Goal: Information Seeking & Learning: Learn about a topic

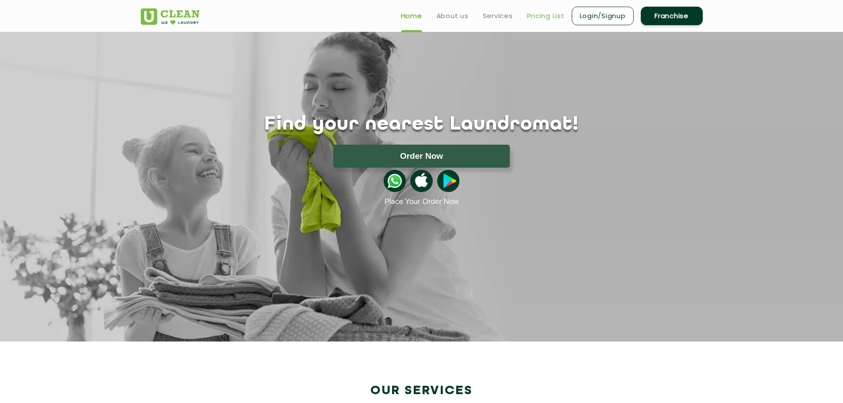
click at [551, 19] on link "Pricing List" at bounding box center [546, 16] width 38 height 11
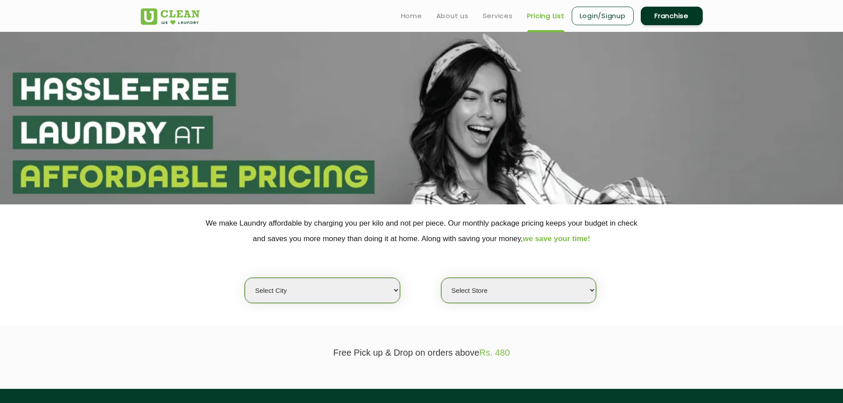
click at [325, 296] on select "Select city [GEOGRAPHIC_DATA] [GEOGRAPHIC_DATA] [GEOGRAPHIC_DATA] [GEOGRAPHIC_D…" at bounding box center [322, 290] width 155 height 25
select select "2"
click at [245, 278] on select "Select city [GEOGRAPHIC_DATA] [GEOGRAPHIC_DATA] [GEOGRAPHIC_DATA] [GEOGRAPHIC_D…" at bounding box center [322, 290] width 155 height 25
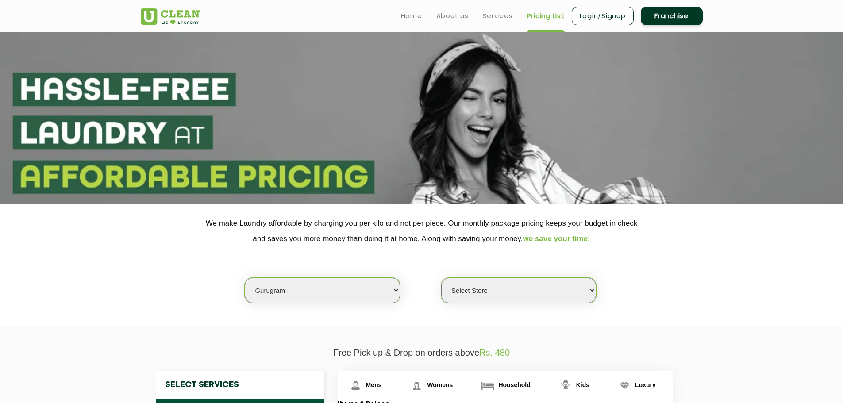
click at [495, 287] on select "Select Store [GEOGRAPHIC_DATA] Sector 66 [GEOGRAPHIC_DATA] Phase [GEOGRAPHIC_DA…" at bounding box center [518, 290] width 155 height 25
select select "295"
click at [441, 278] on select "Select Store [GEOGRAPHIC_DATA] Sector 66 [GEOGRAPHIC_DATA] Phase [GEOGRAPHIC_DA…" at bounding box center [518, 290] width 155 height 25
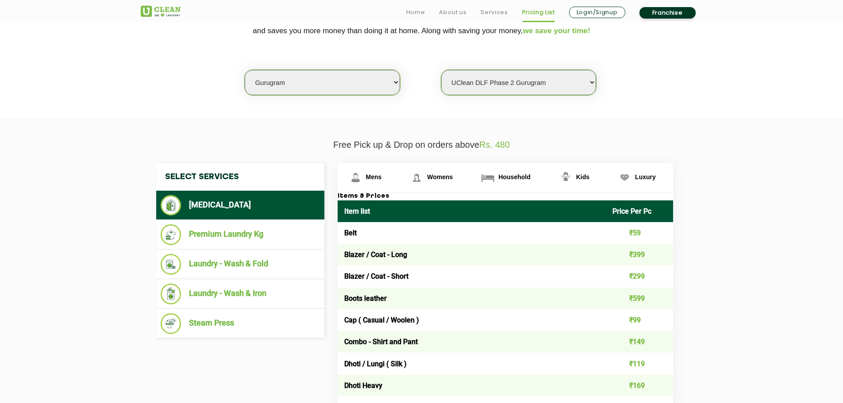
scroll to position [221, 0]
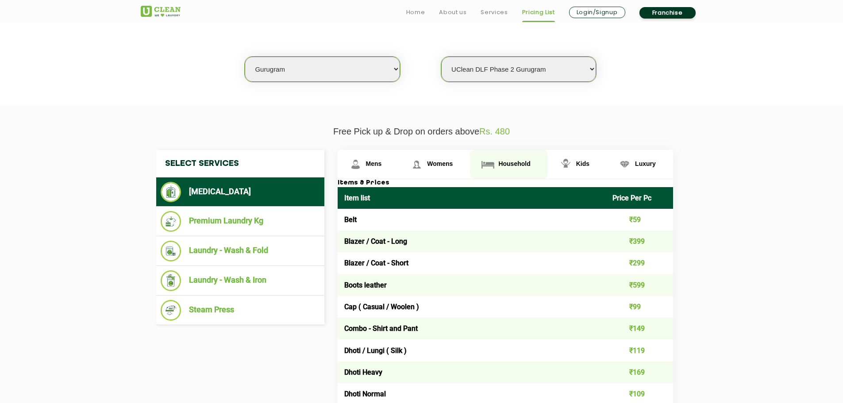
click at [519, 165] on span "Household" at bounding box center [514, 163] width 32 height 7
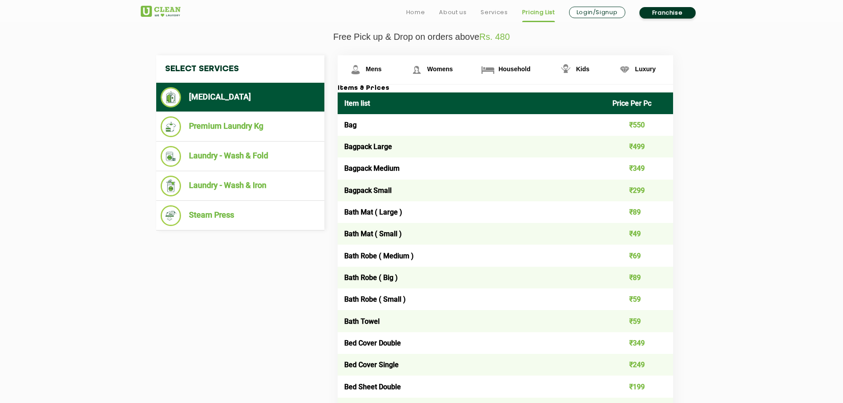
scroll to position [1643, 0]
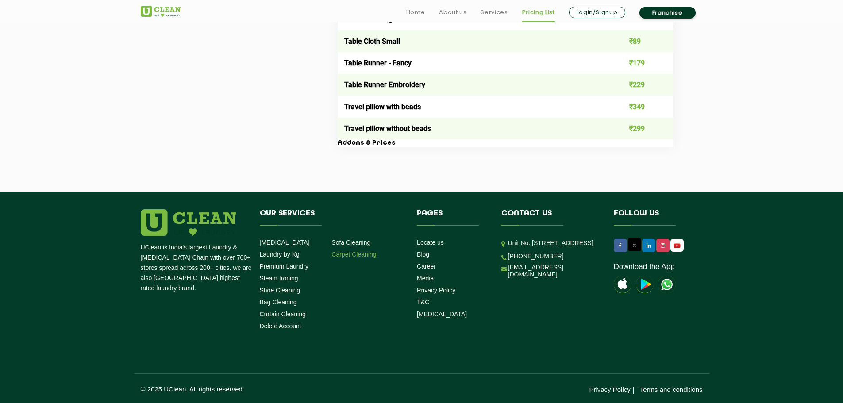
click at [350, 256] on link "Carpet Cleaning" at bounding box center [353, 254] width 45 height 7
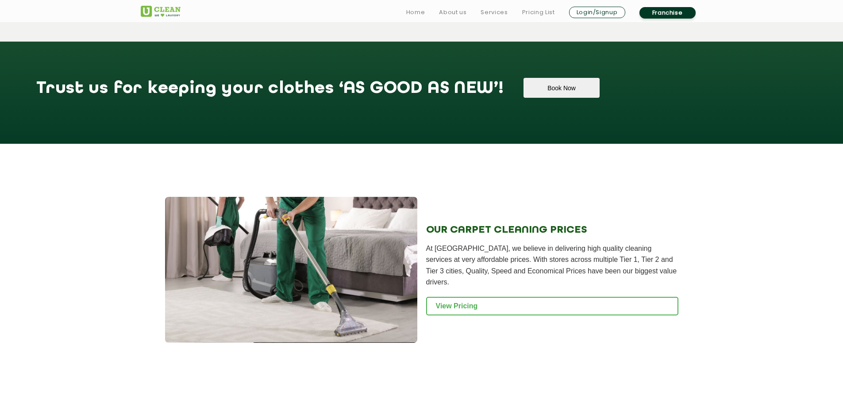
scroll to position [752, 0]
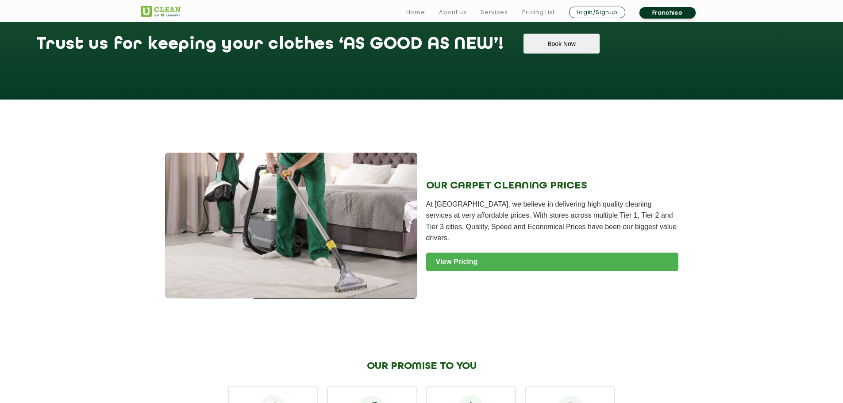
click at [457, 253] on link "View Pricing" at bounding box center [552, 262] width 252 height 19
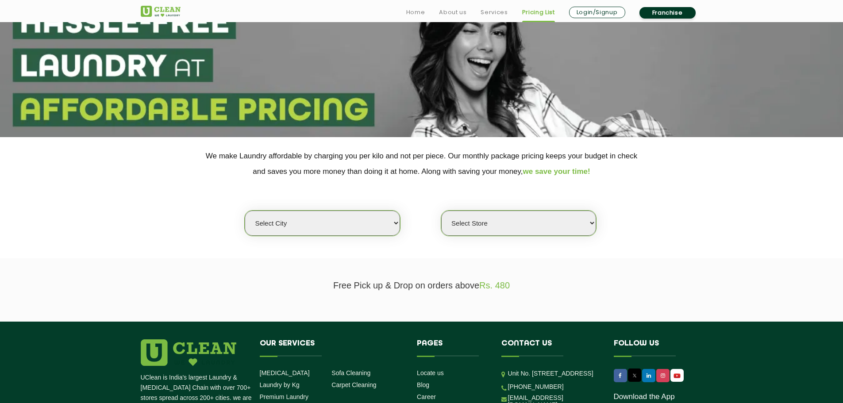
scroll to position [198, 0]
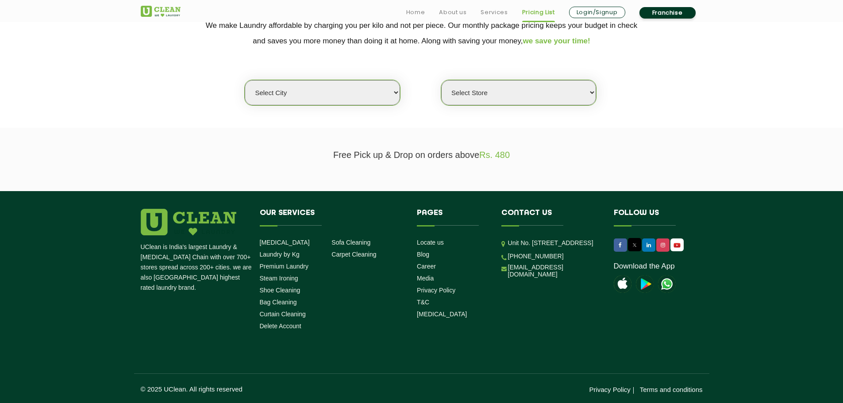
click at [304, 89] on select "Select city [GEOGRAPHIC_DATA] [GEOGRAPHIC_DATA] [GEOGRAPHIC_DATA] [GEOGRAPHIC_D…" at bounding box center [322, 92] width 155 height 25
select select "2"
click at [245, 80] on select "Select city [GEOGRAPHIC_DATA] [GEOGRAPHIC_DATA] [GEOGRAPHIC_DATA] [GEOGRAPHIC_D…" at bounding box center [322, 92] width 155 height 25
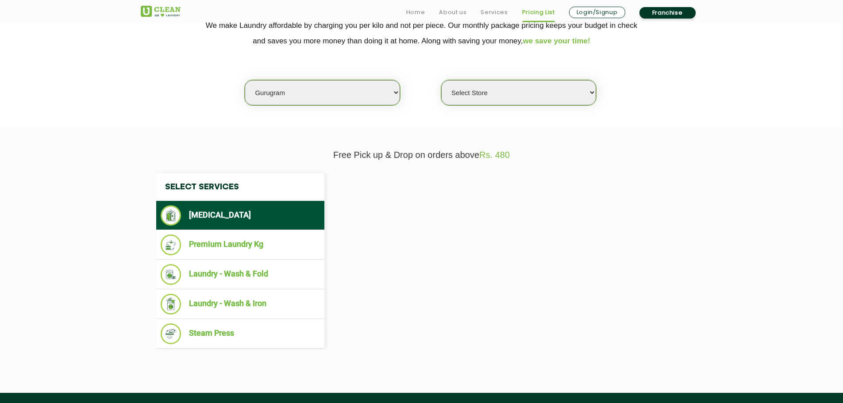
select select "0"
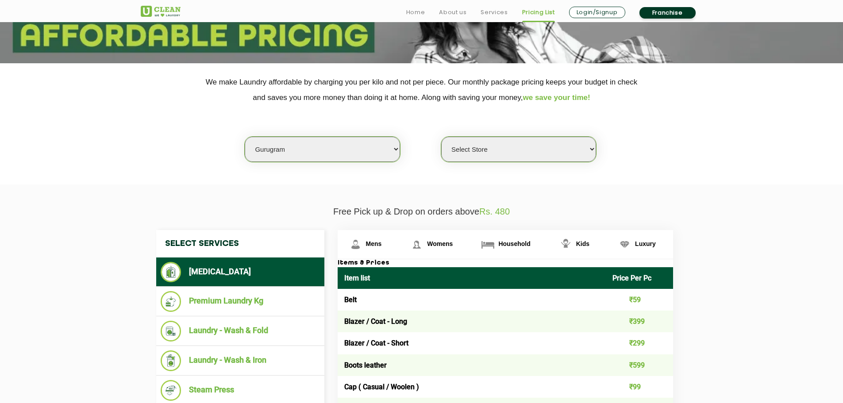
scroll to position [221, 0]
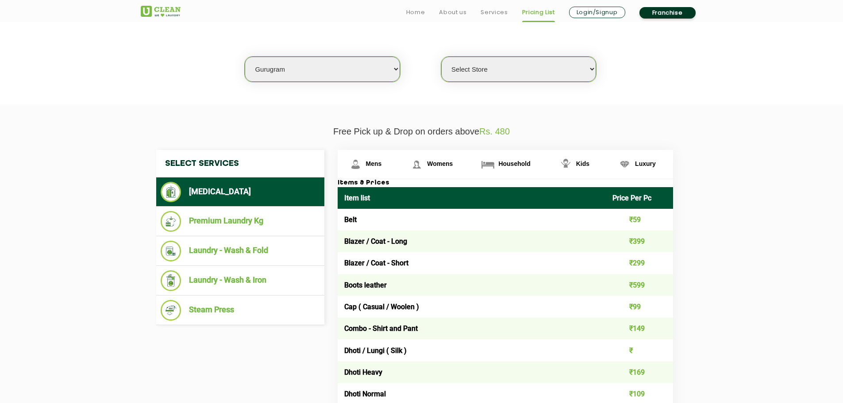
click at [364, 181] on h3 "Items & Prices" at bounding box center [505, 183] width 335 height 8
click at [633, 162] on link "Luxury" at bounding box center [639, 164] width 66 height 29
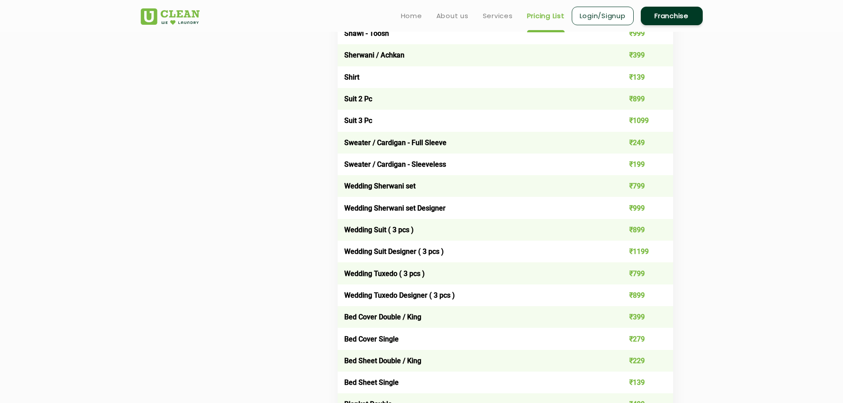
scroll to position [796, 0]
